Goal: Information Seeking & Learning: Learn about a topic

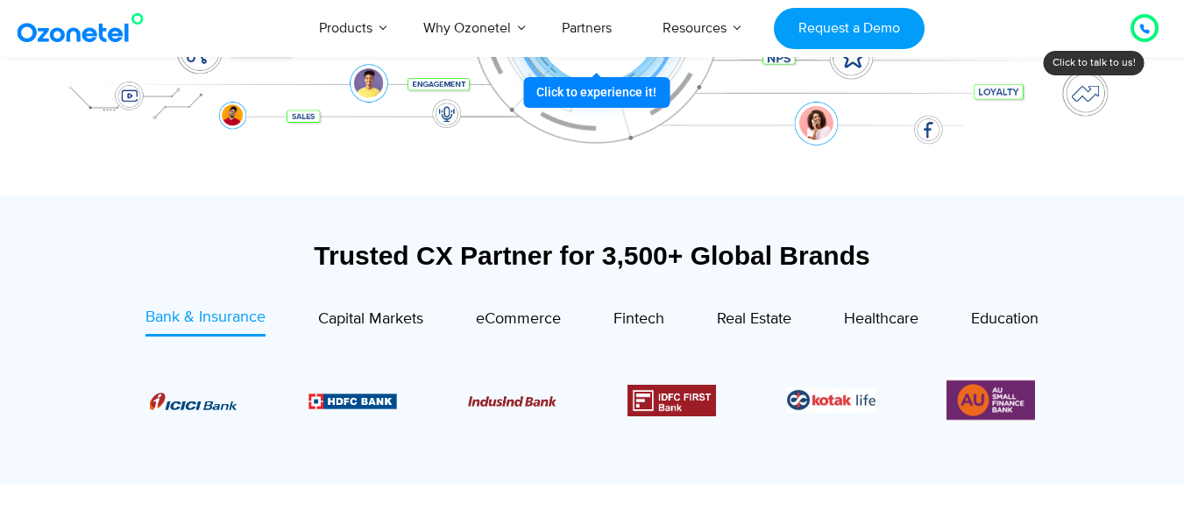
scroll to position [526, 0]
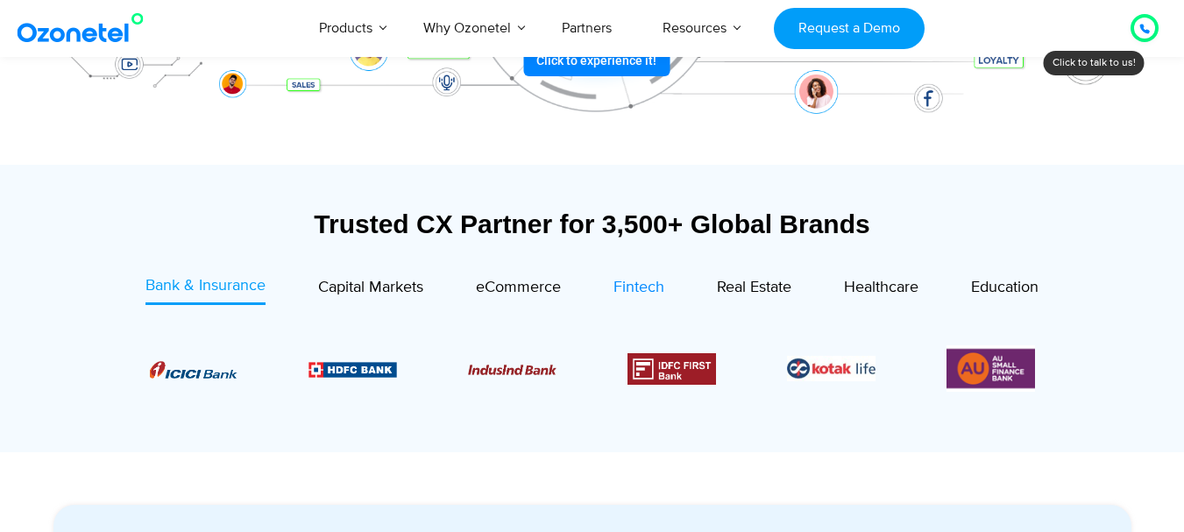
click at [647, 280] on span "Fintech" at bounding box center [639, 287] width 51 height 19
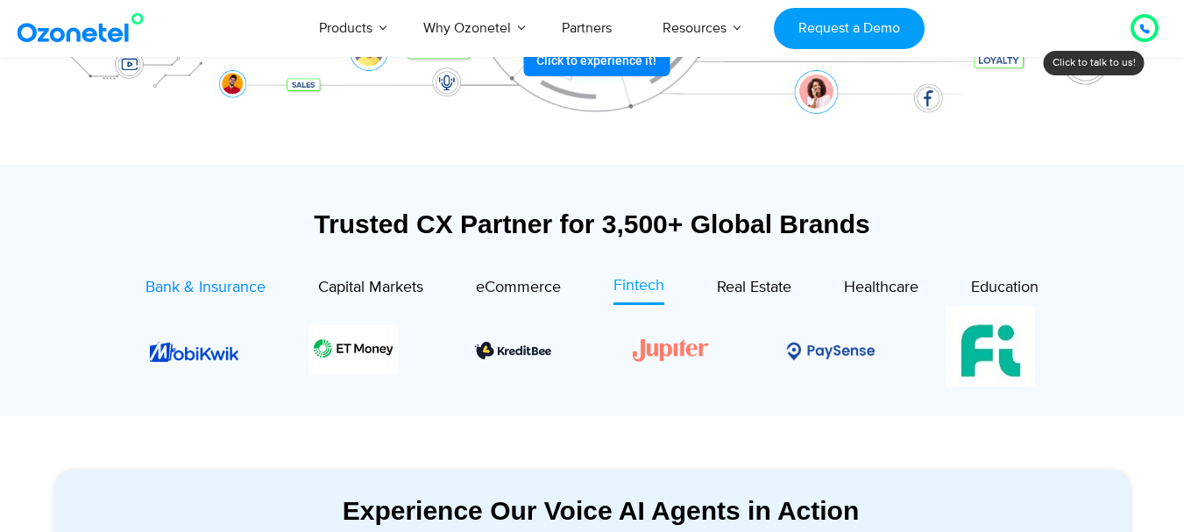
click at [231, 290] on span "Bank & Insurance" at bounding box center [205, 287] width 120 height 19
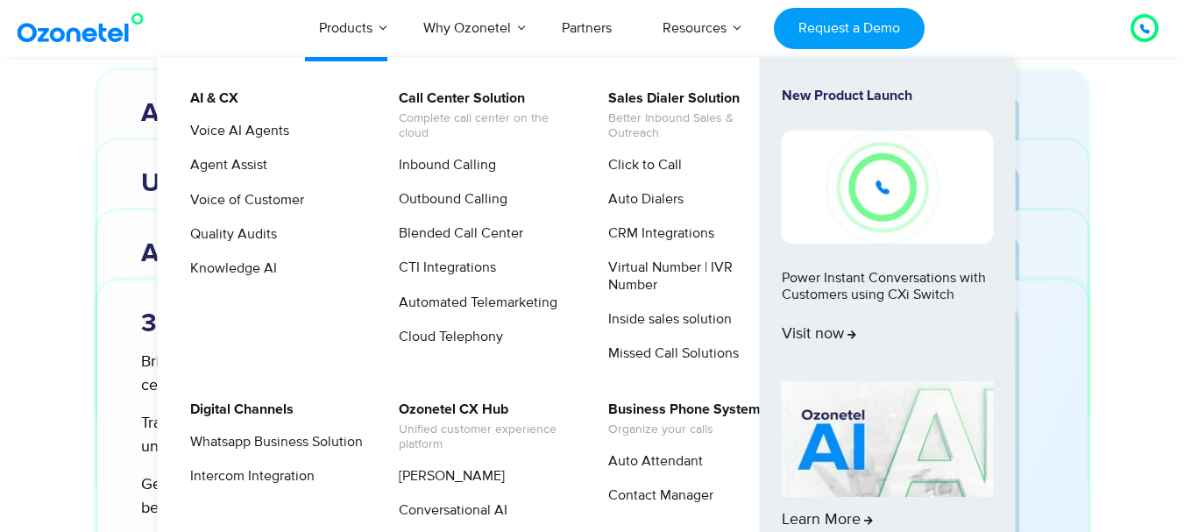
scroll to position [5609, 0]
click at [229, 438] on link "Whatsapp Business Solution" at bounding box center [272, 442] width 187 height 22
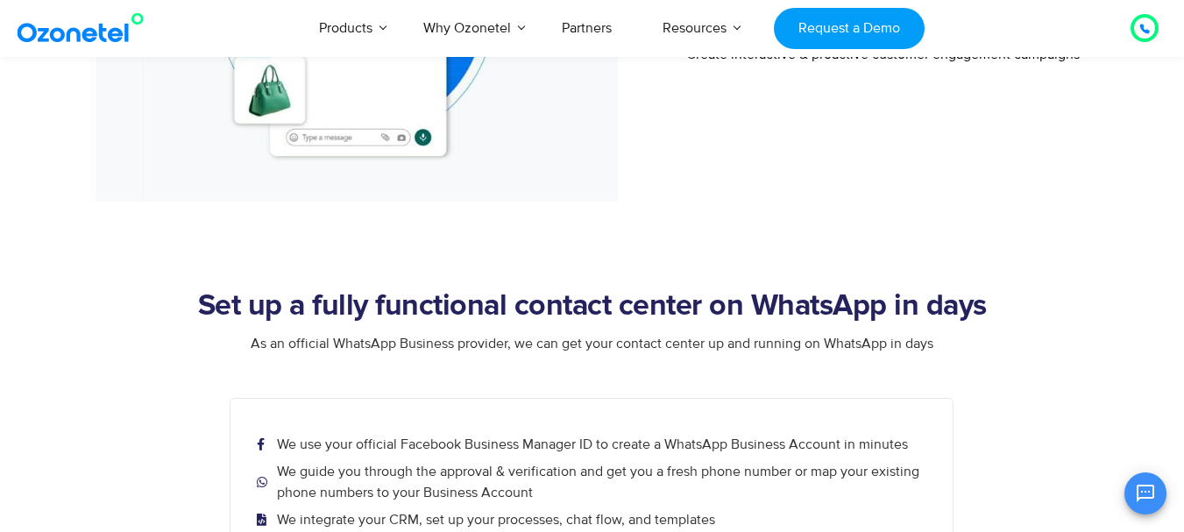
scroll to position [2980, 0]
